Goal: Find specific page/section: Locate item on page

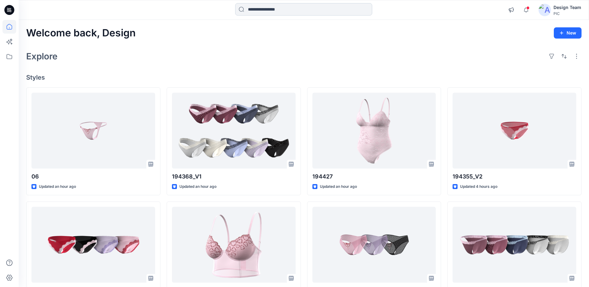
click at [286, 9] on input at bounding box center [303, 9] width 137 height 12
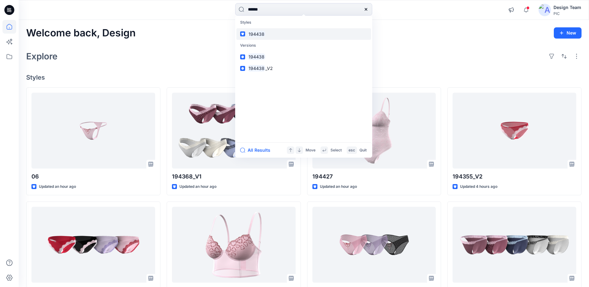
type input "******"
click at [263, 37] on mark "194438" at bounding box center [257, 34] width 18 height 7
